Goal: Transaction & Acquisition: Purchase product/service

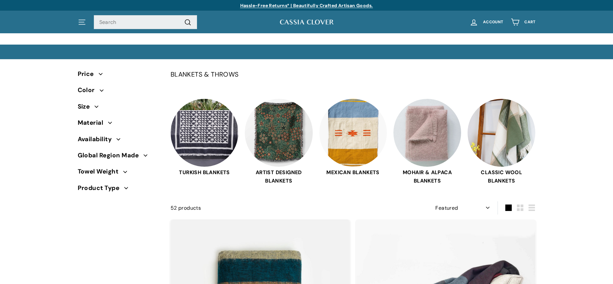
select select "manual"
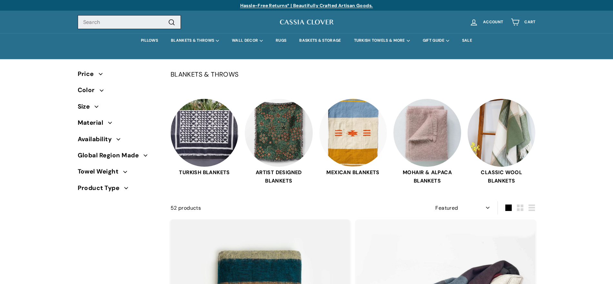
click at [131, 23] on input "Search" at bounding box center [129, 22] width 103 height 14
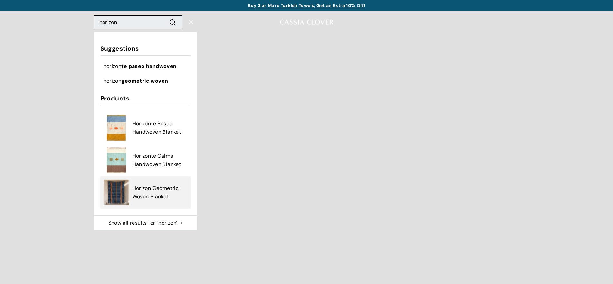
type input "horizon"
click at [113, 186] on img at bounding box center [117, 192] width 26 height 26
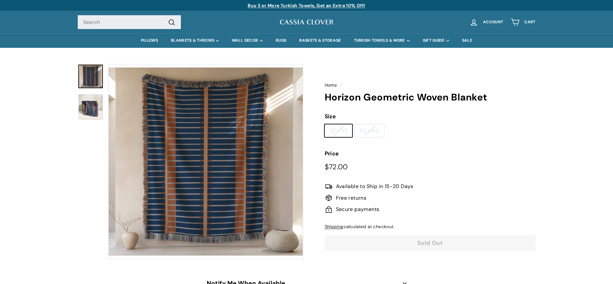
click at [240, 123] on button "Zoom" at bounding box center [206, 161] width 194 height 194
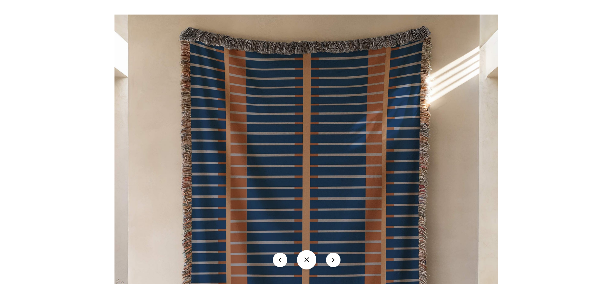
click at [464, 121] on img at bounding box center [307, 200] width 384 height 371
